Goal: Browse casually: Explore the website without a specific task or goal

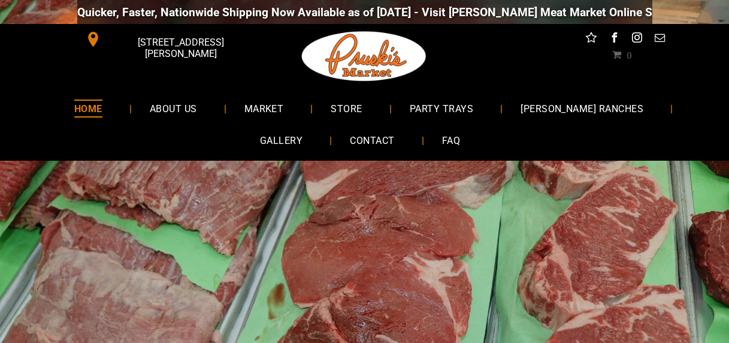
scroll to position [40, 0]
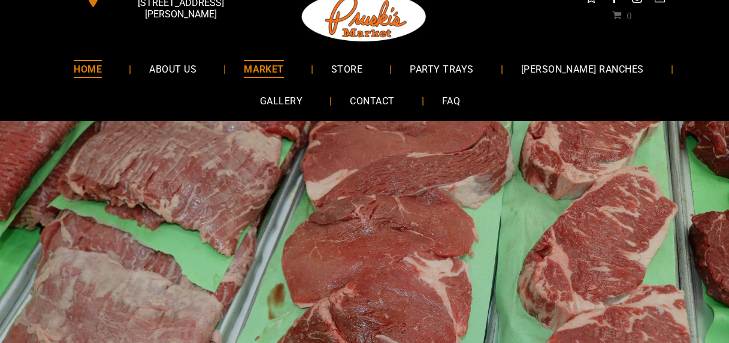
click at [244, 70] on span "MARKET" at bounding box center [264, 68] width 40 height 17
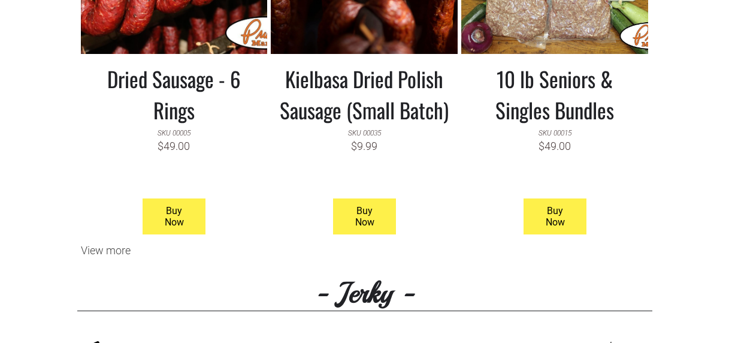
scroll to position [1199, 0]
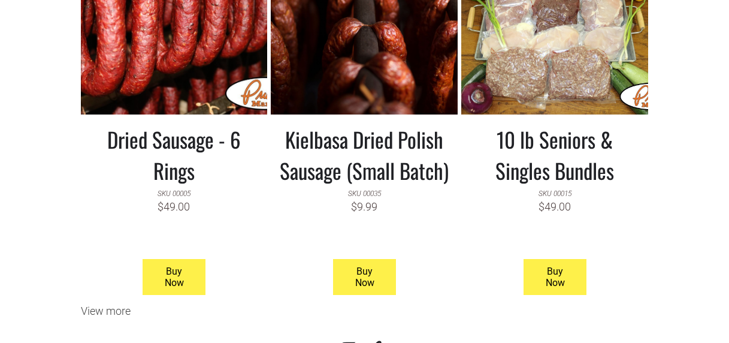
click at [562, 146] on h3 "10 lb Seniors & Singles Bundles" at bounding box center [555, 154] width 169 height 62
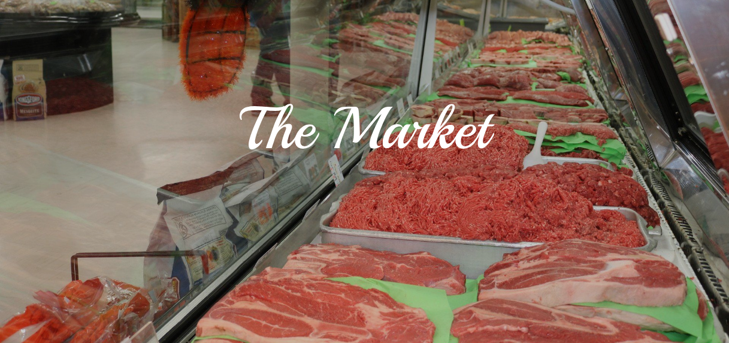
scroll to position [0, 0]
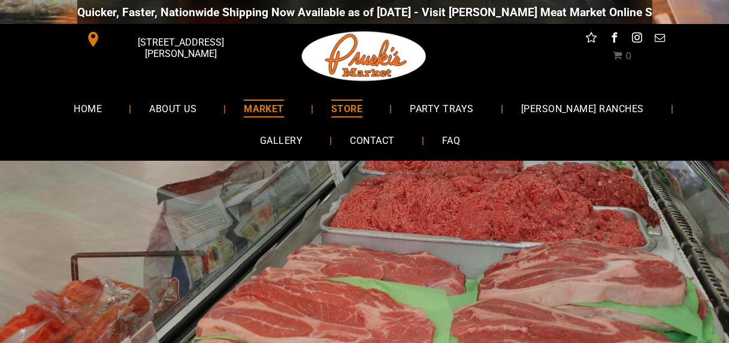
click at [331, 107] on span "STORE" at bounding box center [346, 107] width 31 height 17
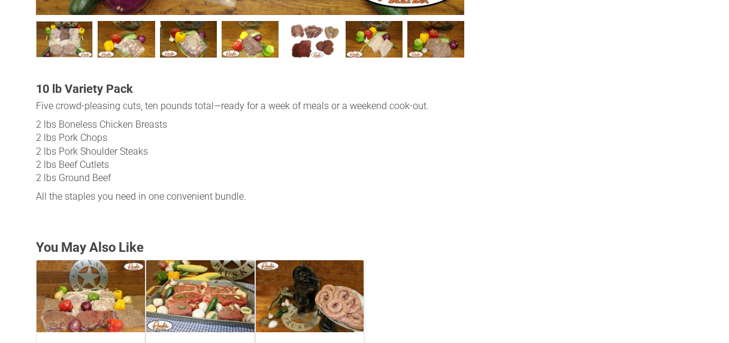
scroll to position [610, 0]
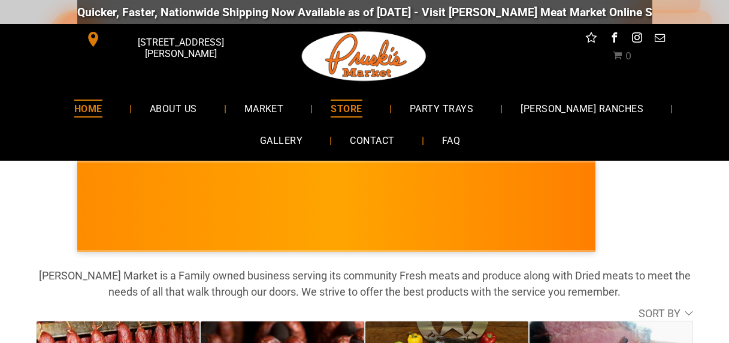
click at [74, 108] on span "HOME" at bounding box center [88, 107] width 28 height 17
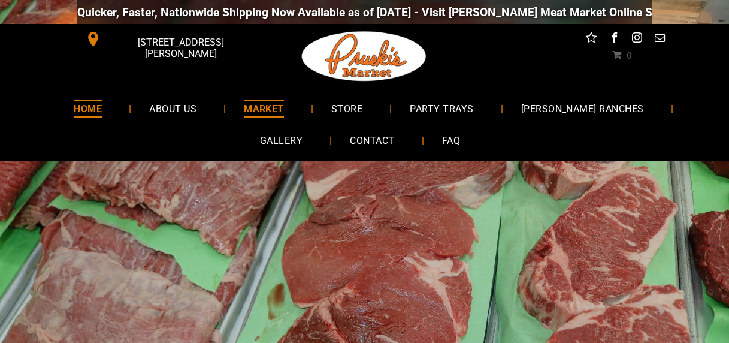
click at [244, 108] on span "MARKET" at bounding box center [264, 107] width 40 height 17
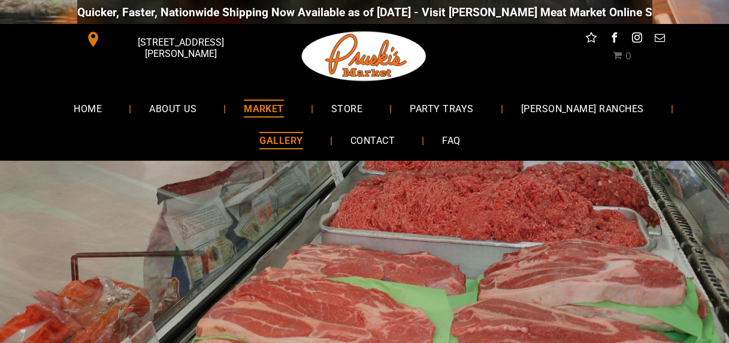
click at [303, 132] on span "GALLERY" at bounding box center [281, 140] width 43 height 17
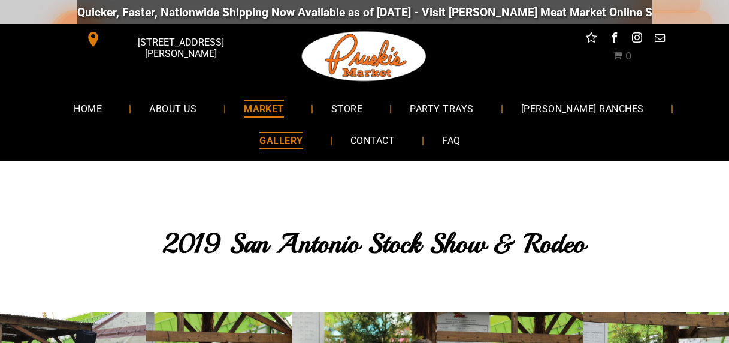
click at [244, 109] on span "MARKET" at bounding box center [264, 107] width 40 height 17
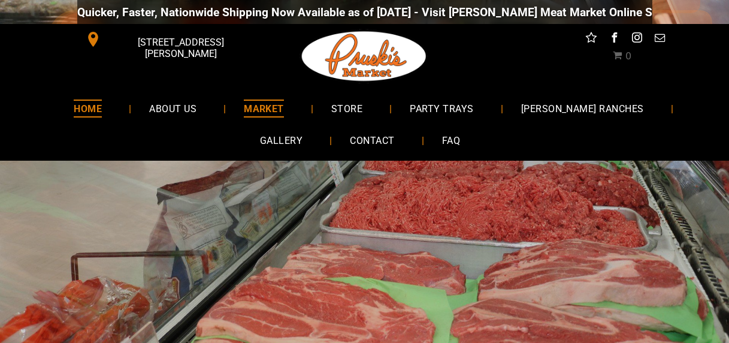
click at [74, 105] on span "HOME" at bounding box center [88, 107] width 28 height 17
